Goal: Navigation & Orientation: Find specific page/section

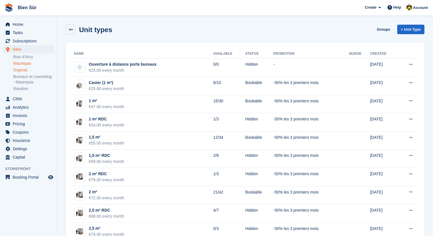
click at [23, 71] on link "Orgeval" at bounding box center [33, 69] width 41 height 5
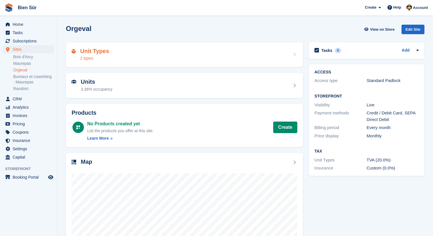
click at [109, 52] on div "Unit Types 2 types" at bounding box center [185, 55] width 226 height 14
